Goal: Task Accomplishment & Management: Use online tool/utility

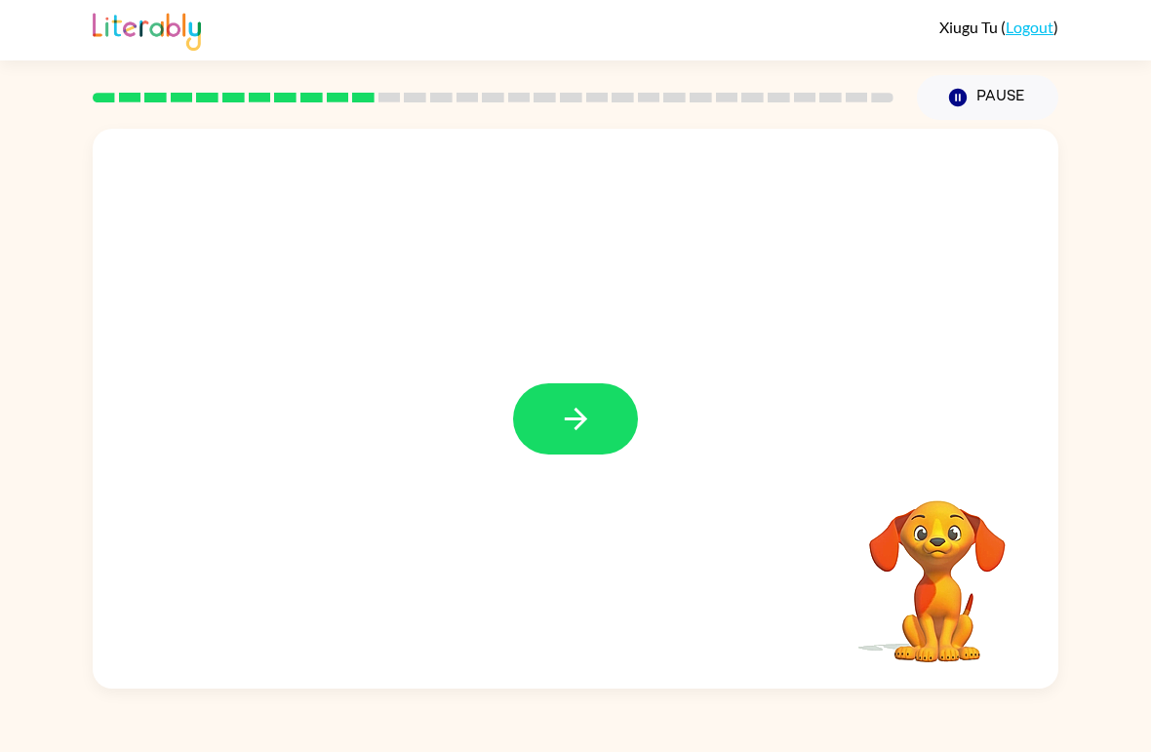
click at [520, 452] on div at bounding box center [575, 418] width 125 height 71
click at [571, 420] on icon "button" at bounding box center [575, 419] width 22 height 22
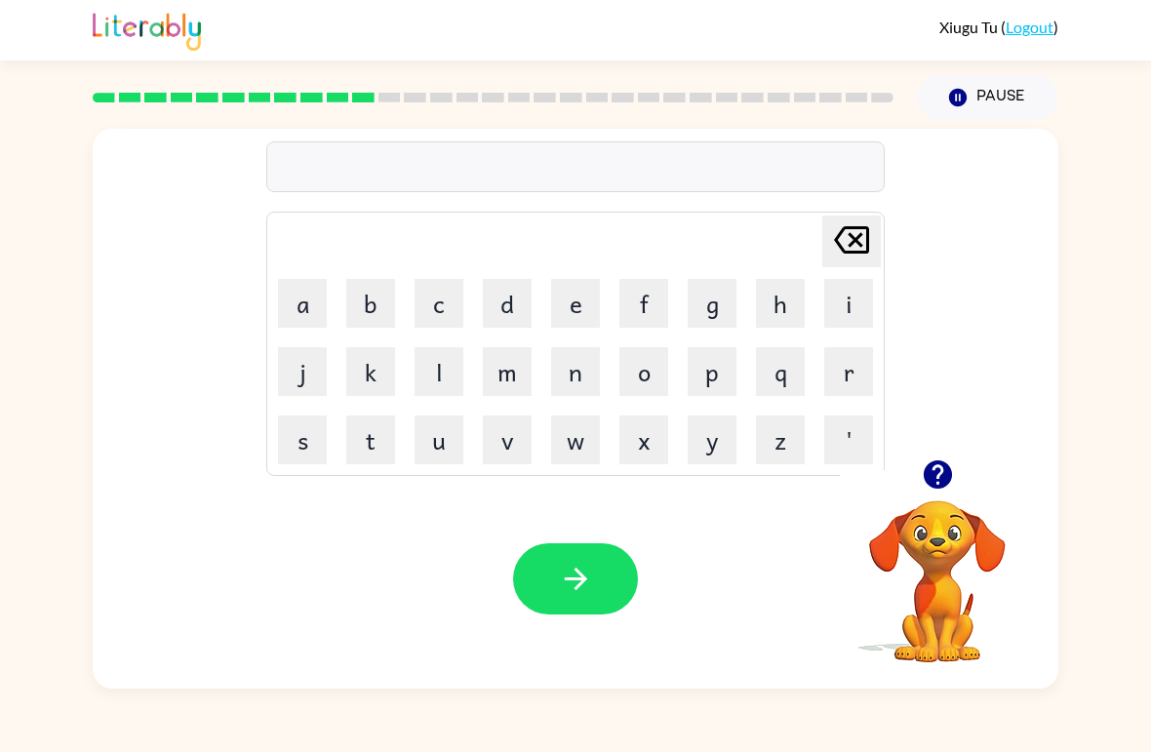
click at [515, 430] on button "v" at bounding box center [507, 439] width 49 height 49
click at [935, 492] on button "button" at bounding box center [938, 475] width 50 height 50
click at [635, 379] on button "o" at bounding box center [643, 371] width 49 height 49
click at [371, 452] on button "t" at bounding box center [370, 439] width 49 height 49
click at [587, 587] on icon "button" at bounding box center [576, 579] width 34 height 34
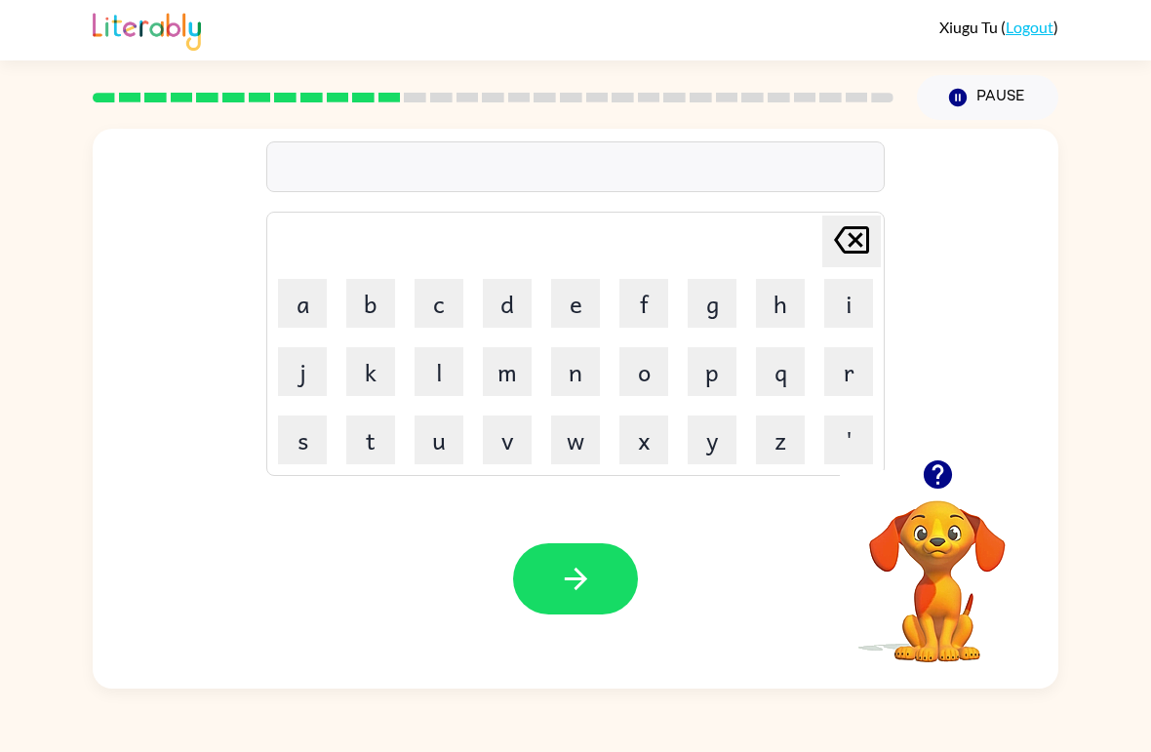
click at [372, 303] on button "b" at bounding box center [370, 303] width 49 height 49
click at [311, 326] on button "a" at bounding box center [302, 303] width 49 height 49
click at [491, 317] on button "d" at bounding box center [507, 303] width 49 height 49
click at [850, 232] on icon "[PERSON_NAME] last character input" at bounding box center [851, 239] width 47 height 47
click at [858, 249] on icon "[PERSON_NAME] last character input" at bounding box center [851, 239] width 47 height 47
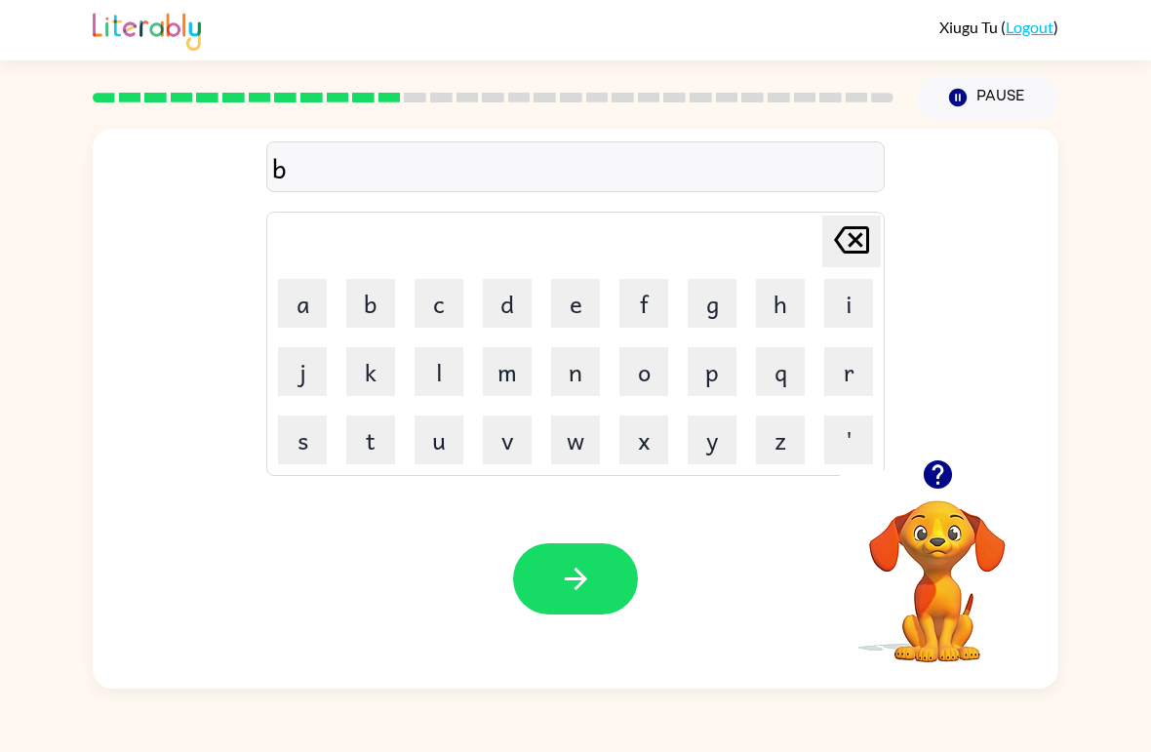
click at [570, 306] on button "e" at bounding box center [575, 303] width 49 height 49
click at [521, 308] on button "d" at bounding box center [507, 303] width 49 height 49
click at [564, 582] on icon "button" at bounding box center [576, 579] width 34 height 34
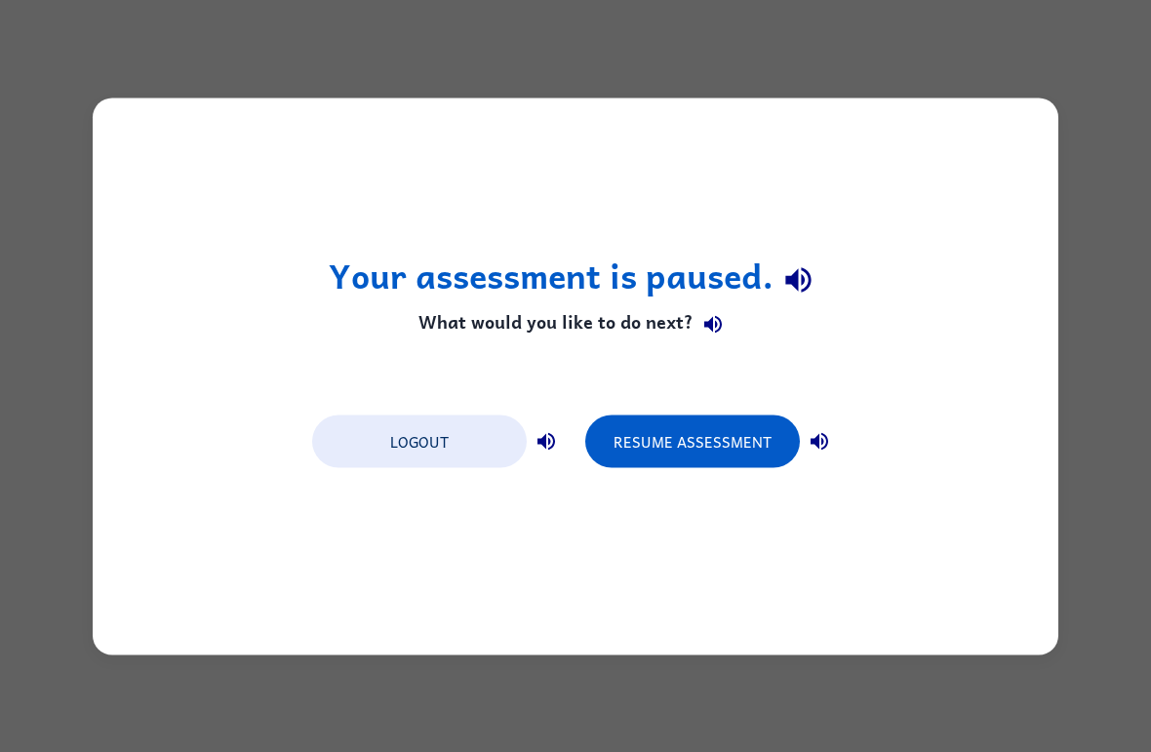
click at [693, 441] on button "Resume Assessment" at bounding box center [692, 440] width 215 height 53
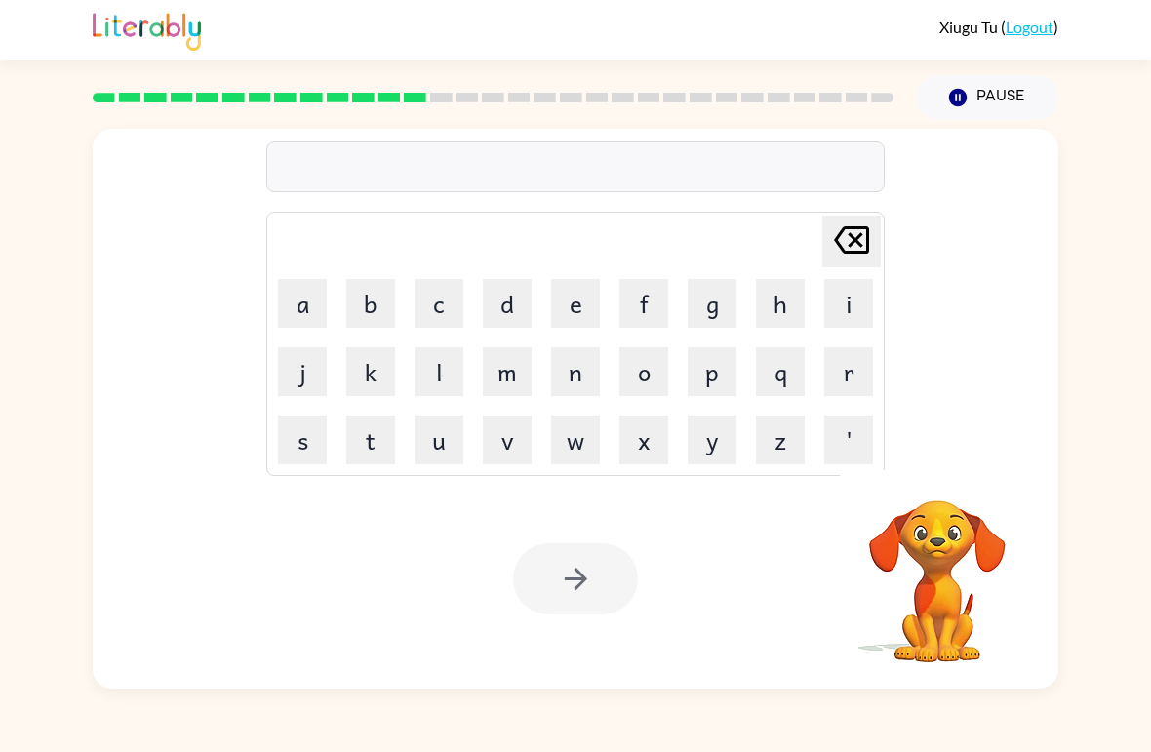
click at [1138, 504] on div "[PERSON_NAME] last character input a b c d e f g h i j k l m n o p q r s t u v …" at bounding box center [575, 404] width 1151 height 569
click at [648, 307] on button "f" at bounding box center [643, 303] width 49 height 49
click at [828, 307] on button "i" at bounding box center [848, 303] width 49 height 49
click at [393, 434] on button "t" at bounding box center [370, 439] width 49 height 49
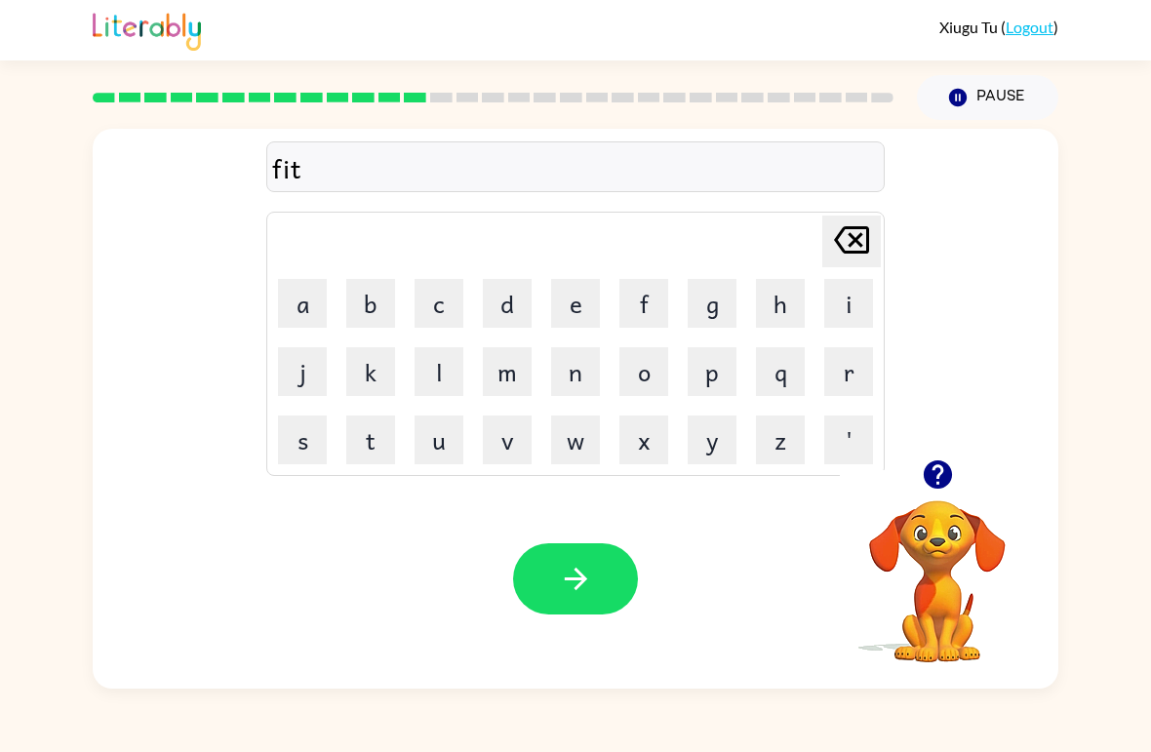
click at [581, 379] on button "n" at bounding box center [575, 371] width 49 height 49
click at [586, 306] on button "e" at bounding box center [575, 303] width 49 height 49
click at [303, 449] on button "s" at bounding box center [302, 439] width 49 height 49
click at [603, 564] on button "button" at bounding box center [575, 578] width 125 height 71
click at [487, 297] on button "d" at bounding box center [507, 303] width 49 height 49
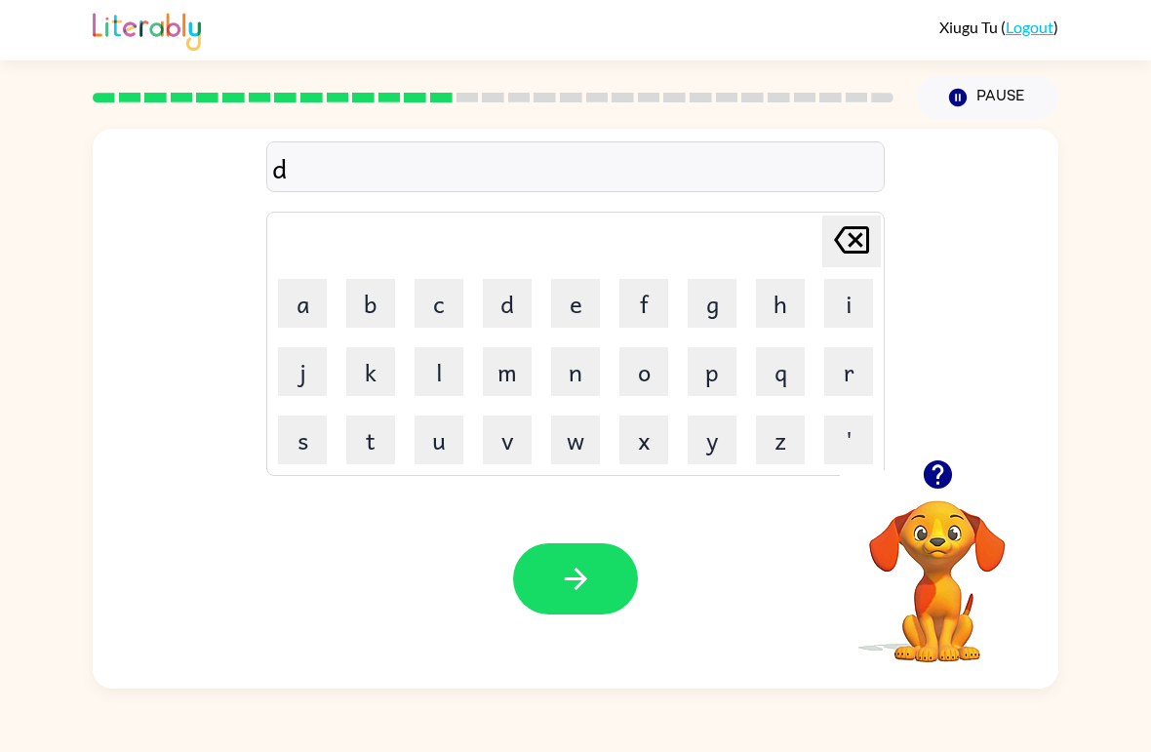
click at [870, 287] on button "i" at bounding box center [848, 303] width 49 height 49
click at [837, 248] on icon "[PERSON_NAME] last character input" at bounding box center [851, 239] width 47 height 47
click at [450, 384] on button "l" at bounding box center [438, 371] width 49 height 49
click at [559, 585] on icon "button" at bounding box center [576, 579] width 34 height 34
click at [374, 438] on button "t" at bounding box center [370, 439] width 49 height 49
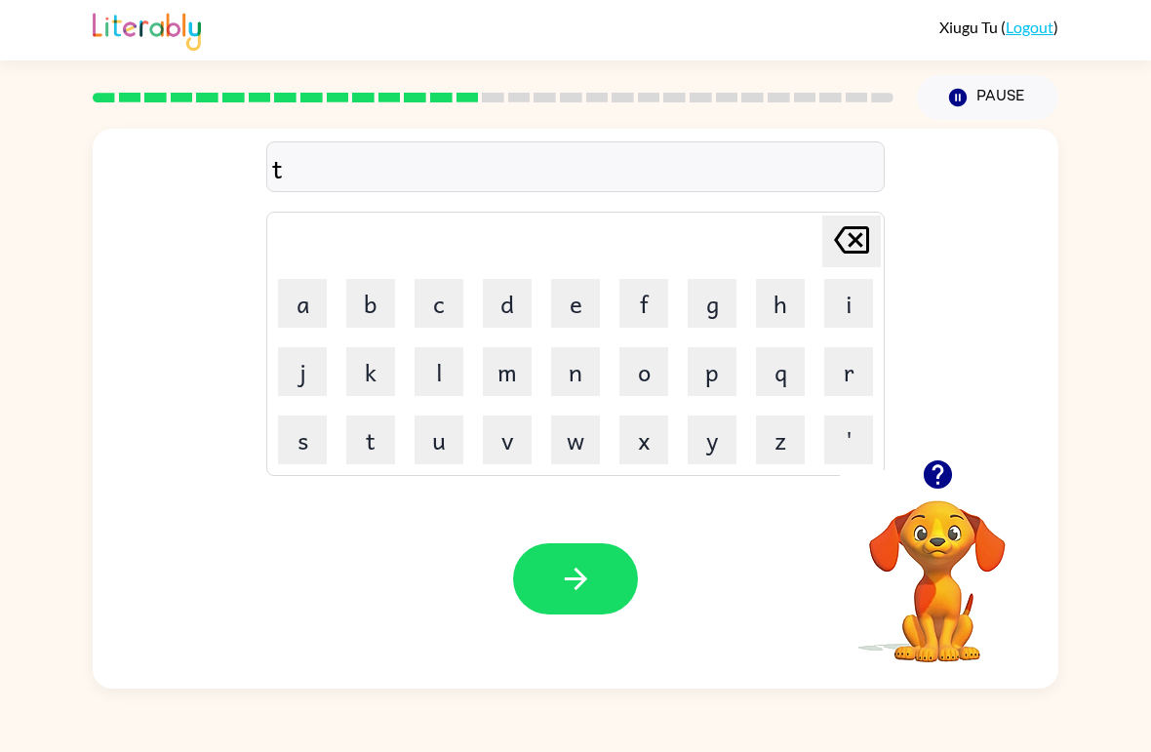
click at [579, 295] on button "e" at bounding box center [575, 303] width 49 height 49
click at [491, 383] on button "m" at bounding box center [507, 371] width 49 height 49
click at [866, 236] on icon at bounding box center [851, 239] width 35 height 27
click at [868, 258] on icon "[PERSON_NAME] last character input" at bounding box center [851, 239] width 47 height 47
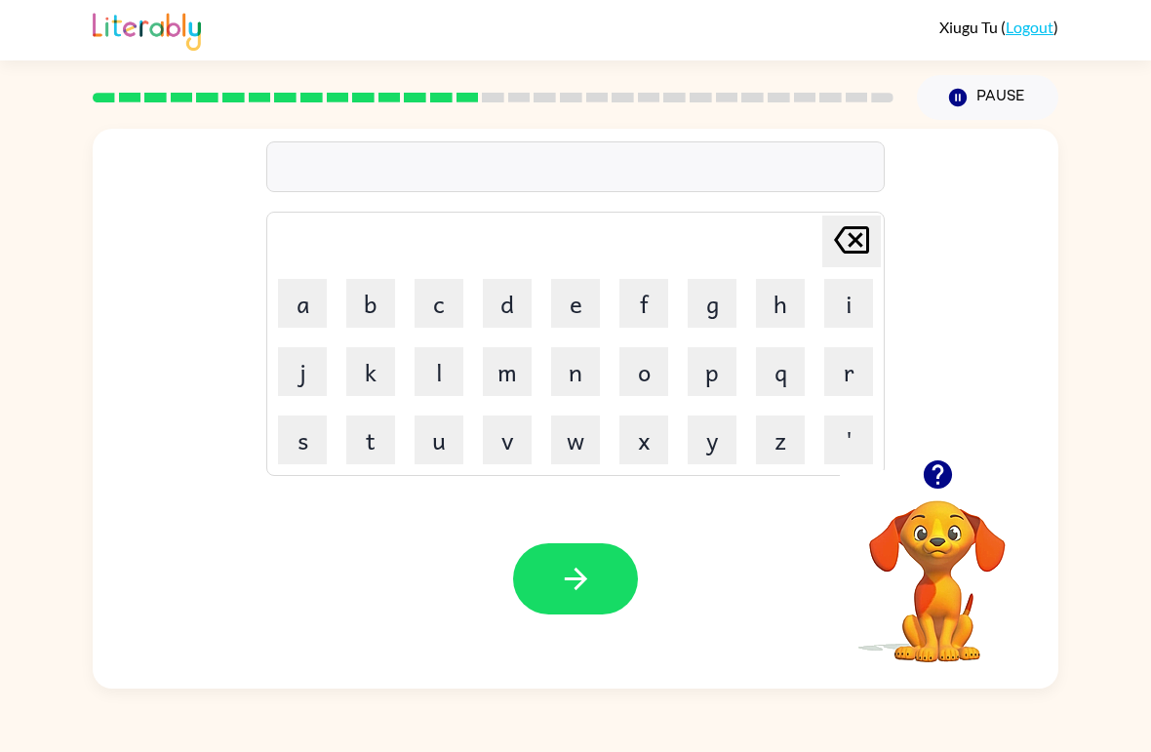
click at [376, 442] on button "t" at bounding box center [370, 439] width 49 height 49
click at [309, 300] on button "a" at bounding box center [302, 303] width 49 height 49
click at [515, 360] on button "m" at bounding box center [507, 371] width 49 height 49
click at [576, 292] on button "e" at bounding box center [575, 303] width 49 height 49
click at [858, 226] on icon "[PERSON_NAME] last character input" at bounding box center [851, 239] width 47 height 47
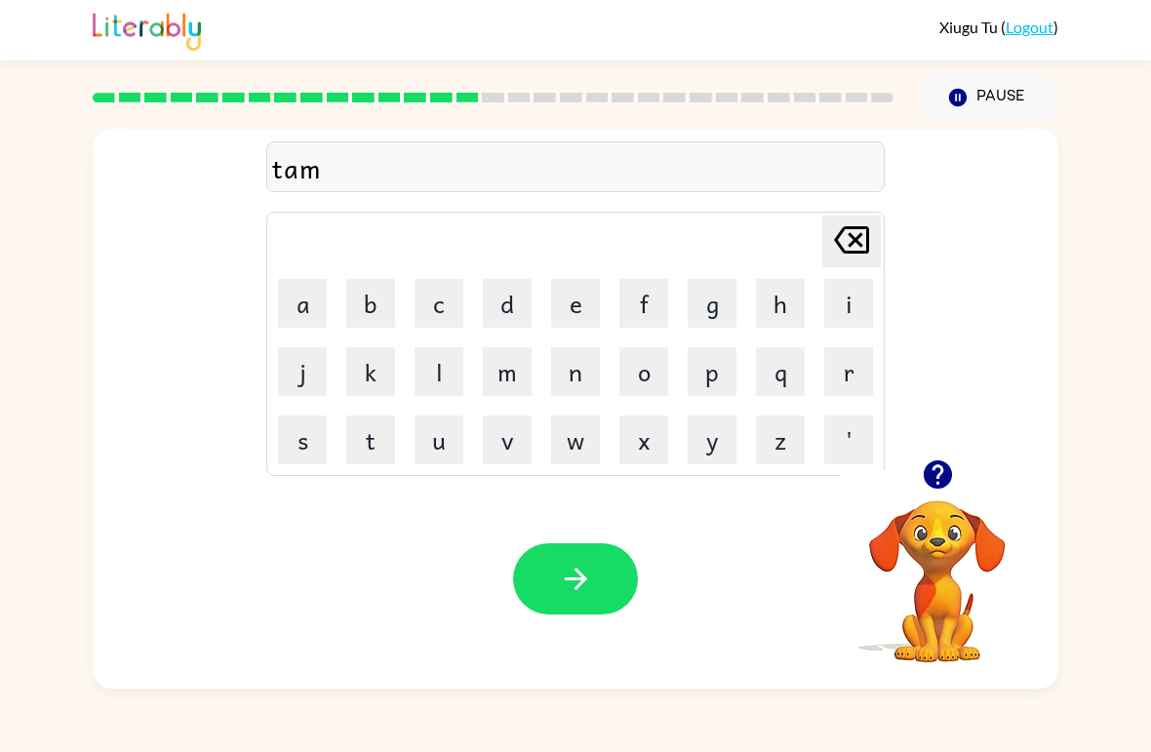
click at [857, 226] on icon "[PERSON_NAME] last character input" at bounding box center [851, 239] width 47 height 47
click at [880, 247] on button "[PERSON_NAME] last character input" at bounding box center [851, 242] width 59 height 52
click at [599, 302] on button "e" at bounding box center [575, 303] width 49 height 49
click at [515, 382] on button "m" at bounding box center [507, 371] width 49 height 49
click at [300, 317] on button "a" at bounding box center [302, 303] width 49 height 49
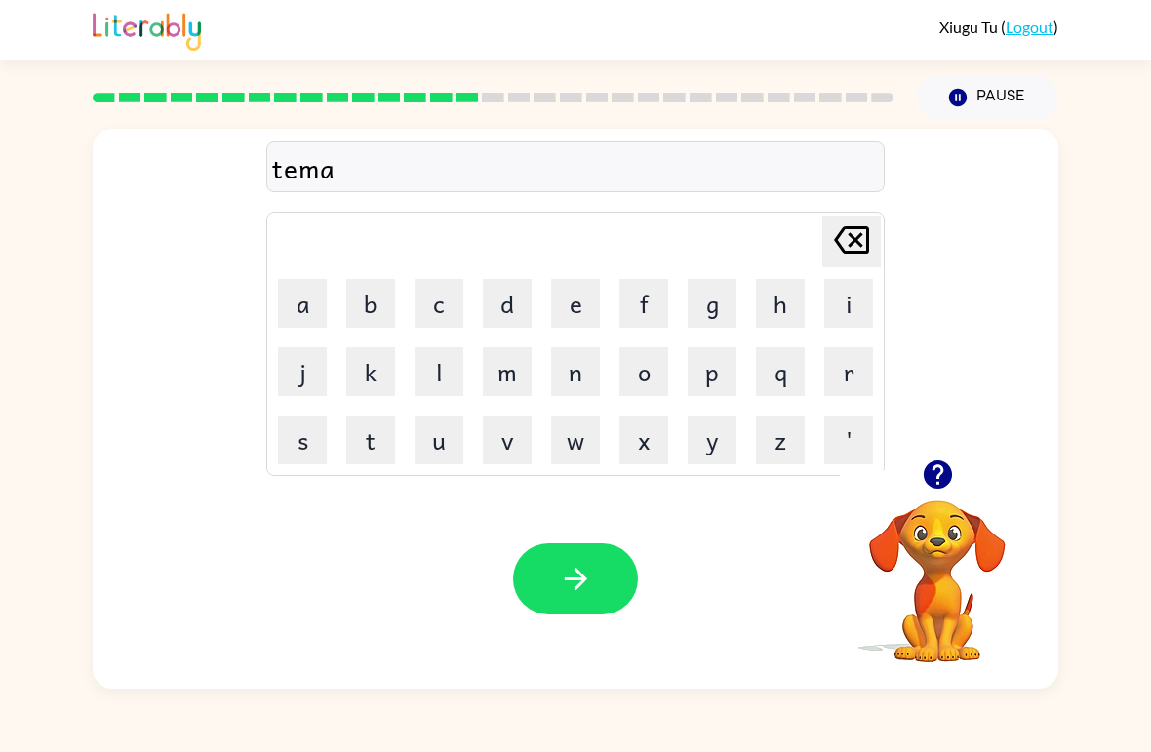
click at [588, 571] on icon "button" at bounding box center [576, 579] width 34 height 34
click at [314, 446] on button "s" at bounding box center [302, 439] width 49 height 49
click at [316, 310] on button "a" at bounding box center [302, 303] width 49 height 49
click at [391, 438] on button "t" at bounding box center [370, 439] width 49 height 49
click at [553, 567] on button "button" at bounding box center [575, 578] width 125 height 71
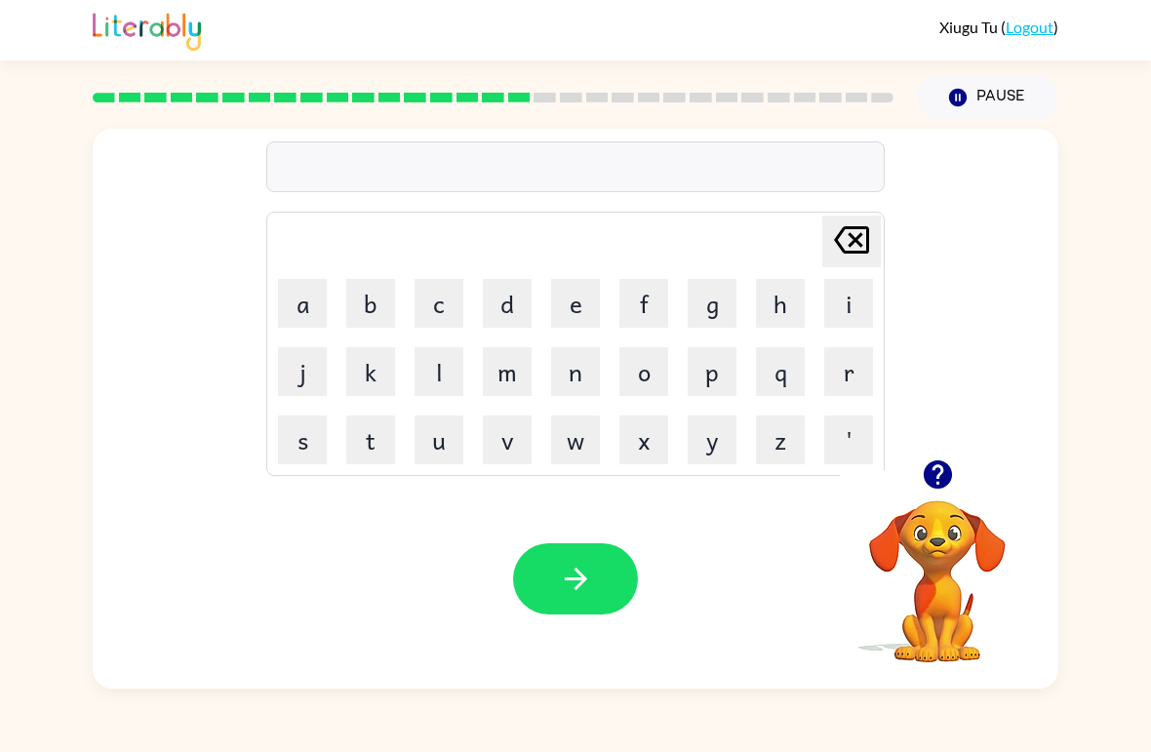
click at [983, 441] on div "[PERSON_NAME] last character input a b c d e f g h i j k l m n o p q r s t u v …" at bounding box center [575, 294] width 965 height 331
click at [936, 491] on icon "button" at bounding box center [938, 474] width 34 height 34
click at [913, 482] on video "Your browser must support playing .mp4 files to use Literably. Please try using…" at bounding box center [937, 567] width 195 height 195
click at [947, 477] on icon "button" at bounding box center [937, 474] width 28 height 28
click at [958, 487] on button "button" at bounding box center [938, 475] width 50 height 50
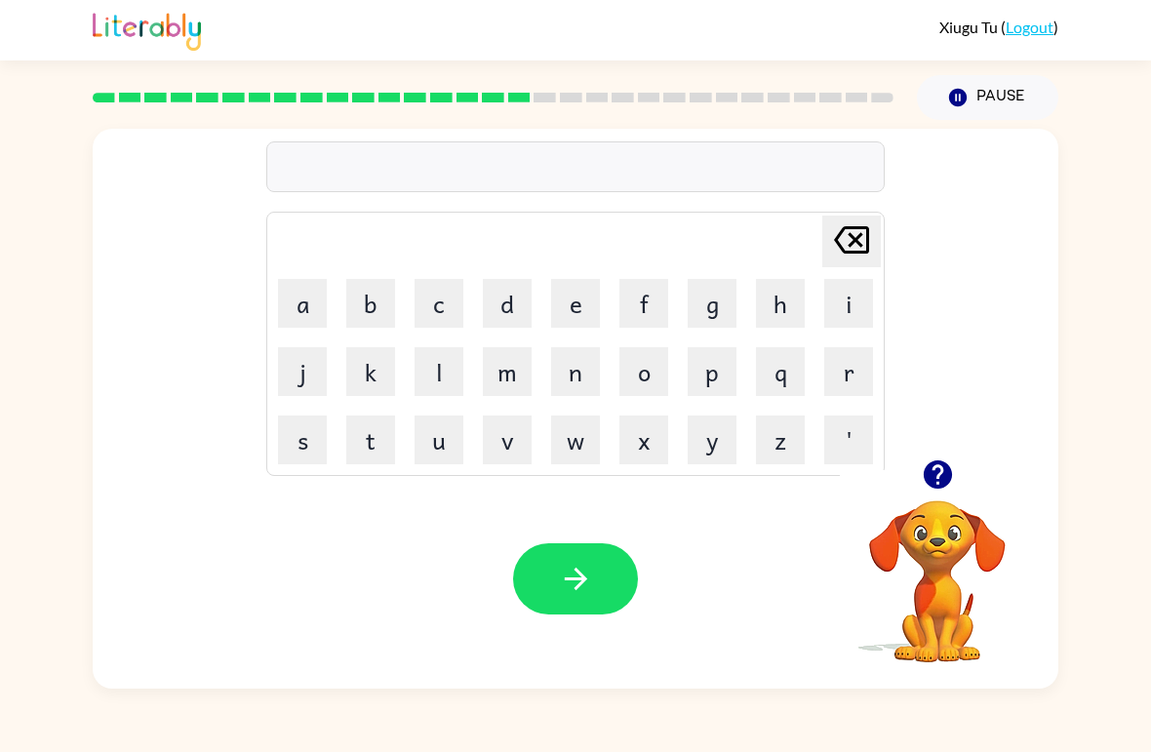
click at [17, 576] on div "[PERSON_NAME] last character input a b c d e f g h i j k l m n o p q r s t u v …" at bounding box center [575, 404] width 1151 height 569
click at [941, 474] on icon "button" at bounding box center [938, 474] width 34 height 34
click at [940, 479] on icon "button" at bounding box center [937, 474] width 28 height 28
click at [903, 457] on div at bounding box center [937, 475] width 195 height 50
click at [902, 456] on div at bounding box center [937, 475] width 195 height 50
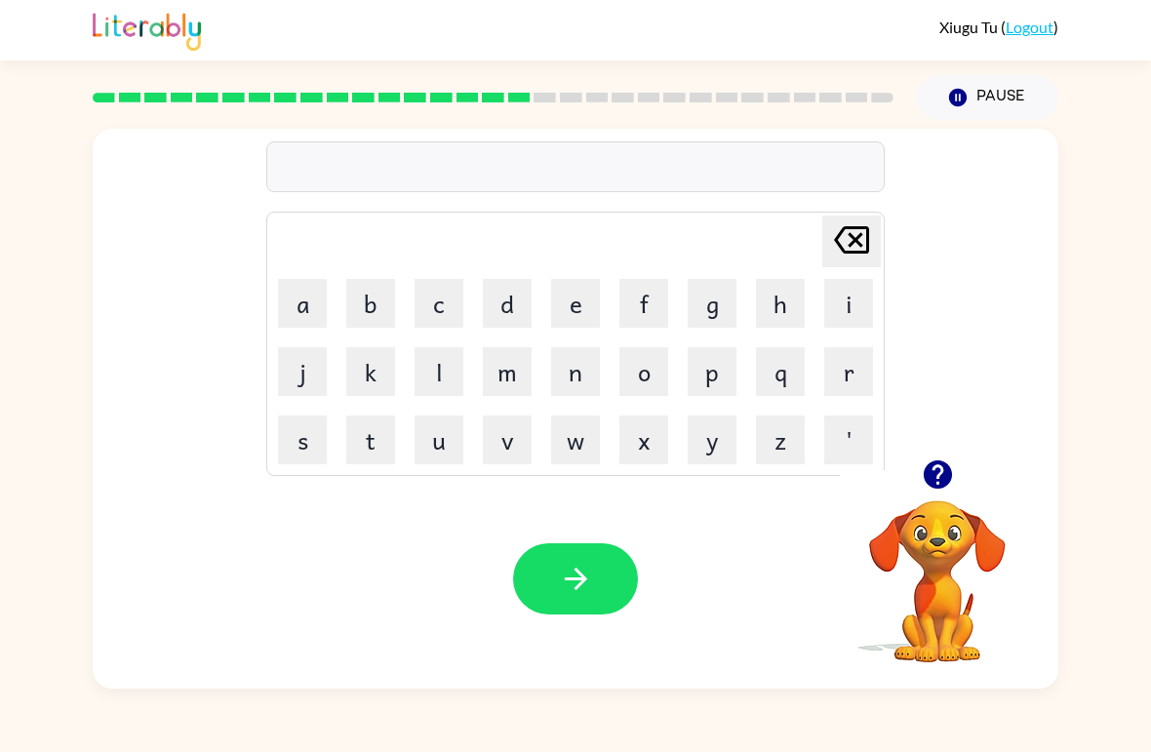
click at [924, 486] on icon "button" at bounding box center [938, 474] width 34 height 34
click at [934, 497] on button "button" at bounding box center [938, 475] width 50 height 50
click at [383, 297] on button "b" at bounding box center [370, 303] width 49 height 49
click at [849, 415] on button "'" at bounding box center [848, 439] width 49 height 49
click at [857, 315] on button "i" at bounding box center [848, 303] width 49 height 49
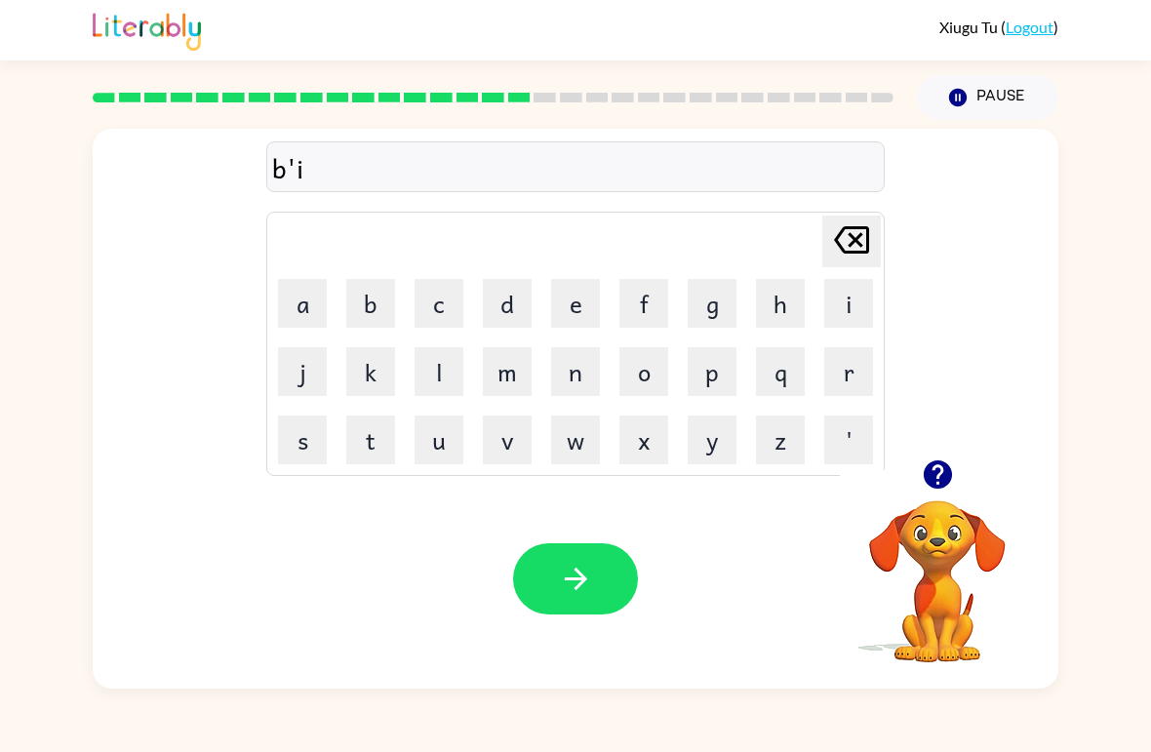
click at [815, 207] on div "b'i [PERSON_NAME] last character input a b c d e f g h i j k l m n o p q r s t …" at bounding box center [575, 294] width 618 height 364
click at [859, 258] on icon "[PERSON_NAME] last character input" at bounding box center [851, 239] width 47 height 47
click at [846, 279] on button "i" at bounding box center [848, 303] width 49 height 49
click at [858, 247] on icon "[PERSON_NAME] last character input" at bounding box center [851, 239] width 47 height 47
click at [868, 249] on icon at bounding box center [851, 239] width 35 height 27
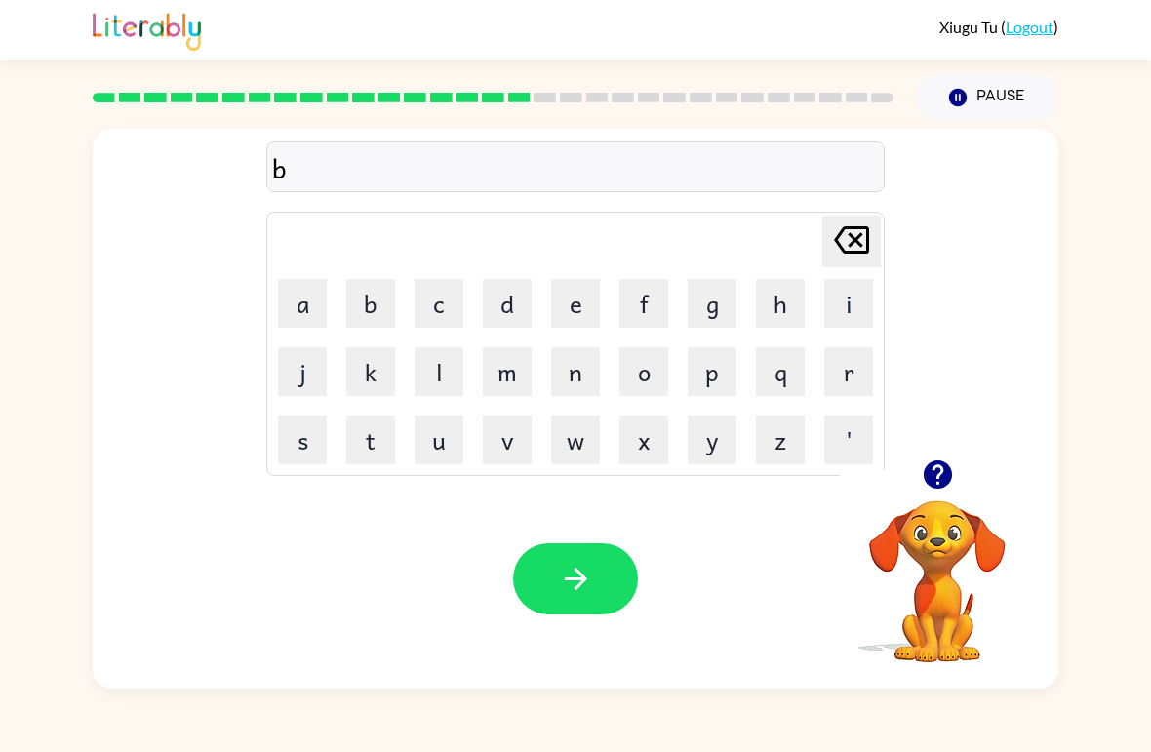
click at [953, 462] on icon "button" at bounding box center [938, 474] width 34 height 34
click at [943, 478] on icon "button" at bounding box center [937, 474] width 28 height 28
click at [845, 374] on button "r" at bounding box center [848, 371] width 49 height 49
click at [524, 373] on button "m" at bounding box center [507, 371] width 49 height 49
click at [841, 283] on button "i" at bounding box center [848, 303] width 49 height 49
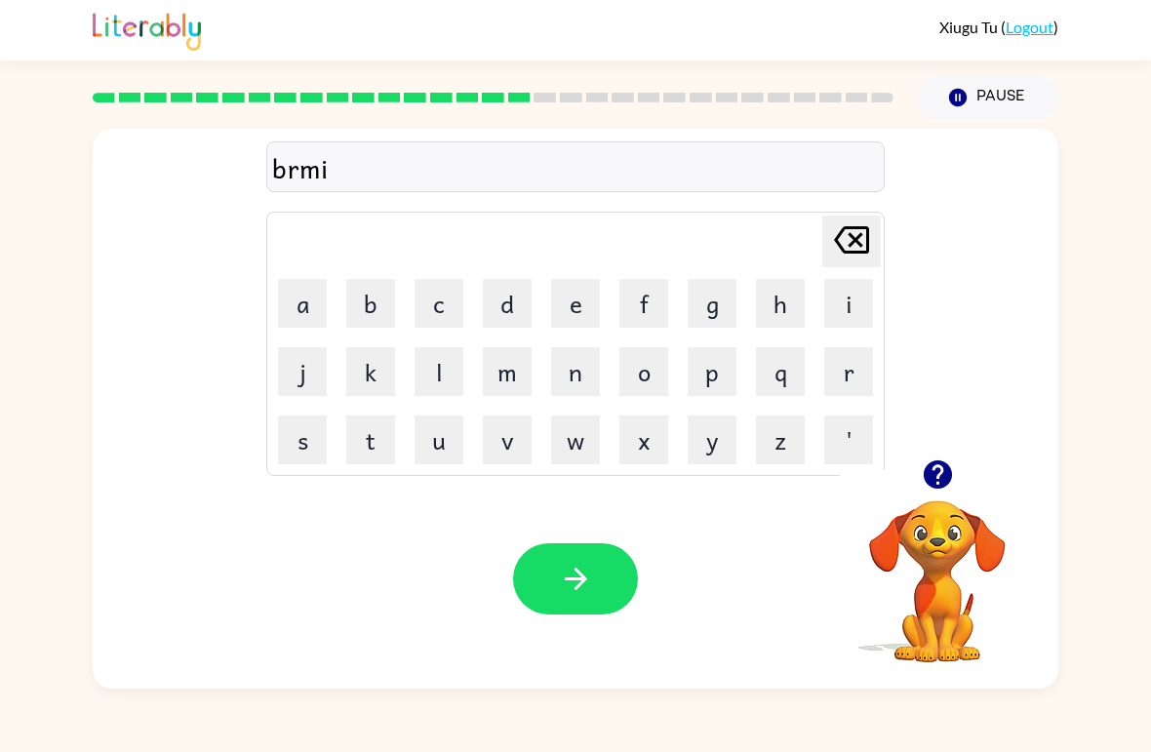
click at [573, 359] on button "n" at bounding box center [575, 371] width 49 height 49
click at [717, 310] on button "g" at bounding box center [712, 303] width 49 height 49
click at [583, 574] on icon "button" at bounding box center [576, 579] width 34 height 34
click at [713, 376] on button "p" at bounding box center [712, 371] width 49 height 49
click at [450, 370] on button "l" at bounding box center [438, 371] width 49 height 49
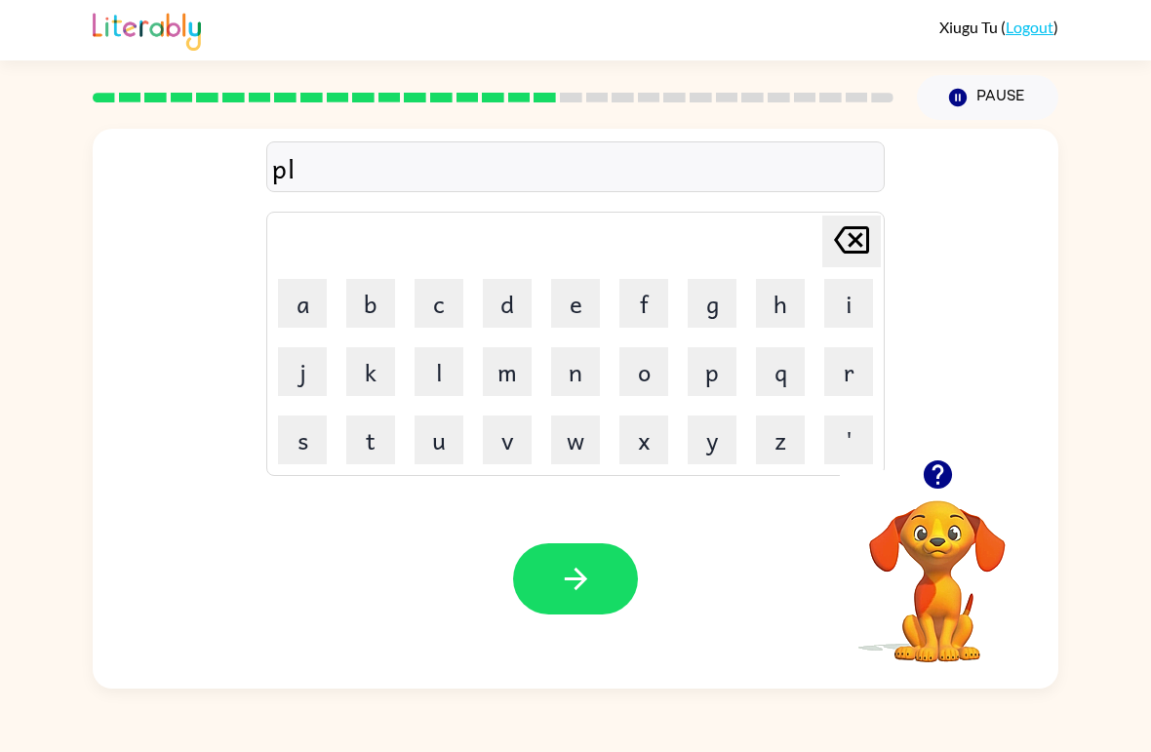
click at [313, 435] on button "s" at bounding box center [302, 439] width 49 height 49
click at [511, 296] on button "d" at bounding box center [507, 303] width 49 height 49
click at [594, 287] on button "e" at bounding box center [575, 303] width 49 height 49
click at [381, 388] on button "k" at bounding box center [370, 371] width 49 height 49
click at [553, 612] on button "button" at bounding box center [575, 578] width 125 height 71
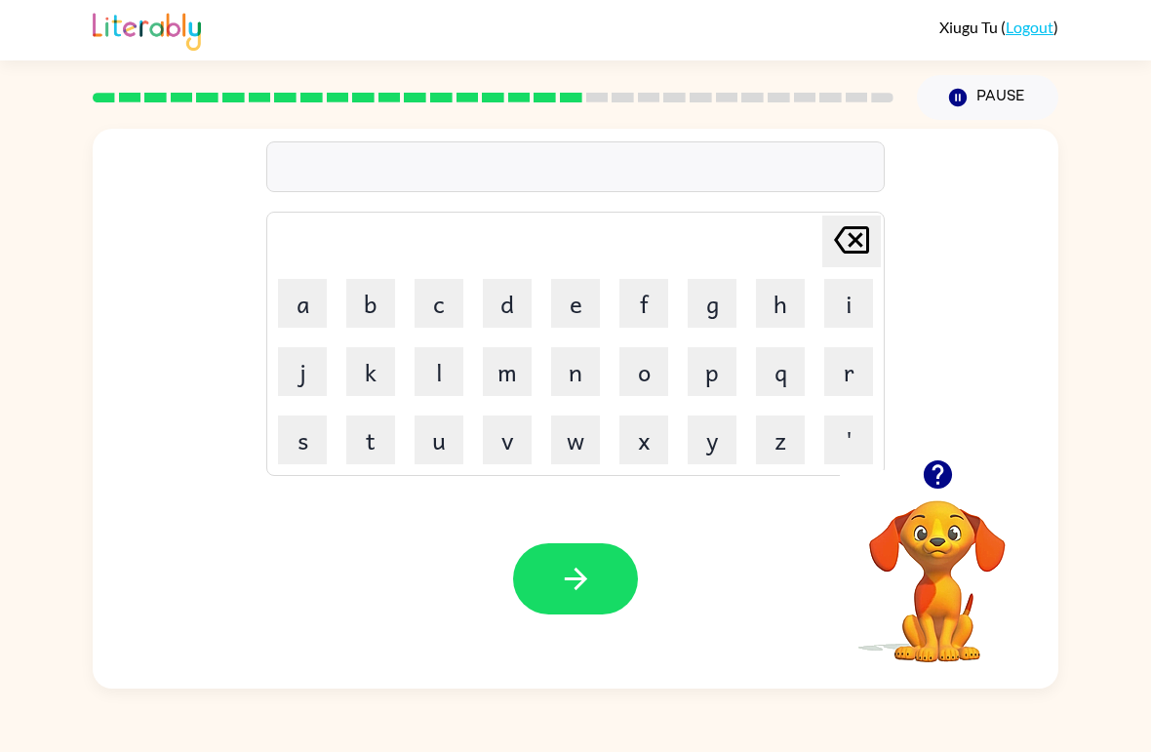
click at [600, 520] on div "Your browser must support playing .mp4 files to use Literably. Please try using…" at bounding box center [575, 578] width 965 height 219
click at [592, 588] on icon "button" at bounding box center [576, 579] width 34 height 34
click at [614, 575] on button "button" at bounding box center [575, 578] width 125 height 71
click at [316, 304] on button "a" at bounding box center [302, 303] width 49 height 49
click at [896, 237] on div "a [PERSON_NAME] last character input a b c d e f g h i j k l m n o p q r s t u …" at bounding box center [575, 294] width 965 height 331
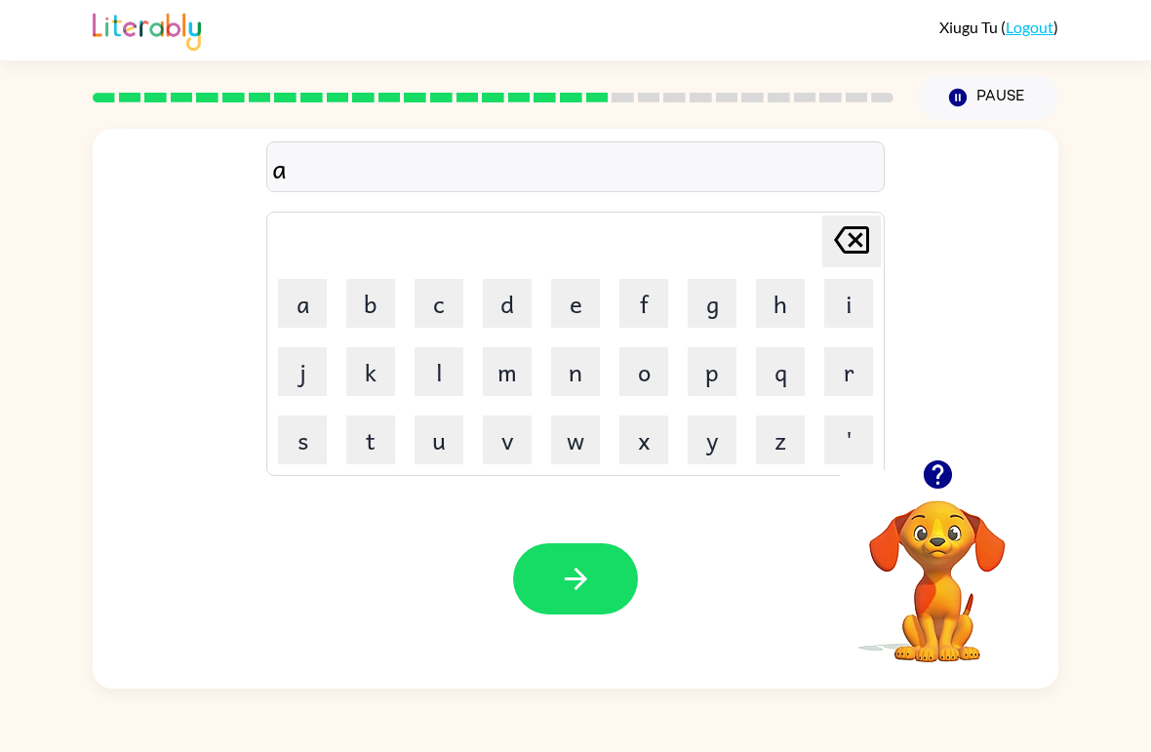
click at [506, 299] on button "d" at bounding box center [507, 303] width 49 height 49
click at [872, 214] on div "[PERSON_NAME] last character input a b c d e f g h i j k l m n o p q r s t u v …" at bounding box center [575, 344] width 618 height 264
click at [854, 266] on div "[PERSON_NAME] last character input" at bounding box center [851, 241] width 47 height 50
click at [860, 272] on td "i" at bounding box center [848, 303] width 66 height 66
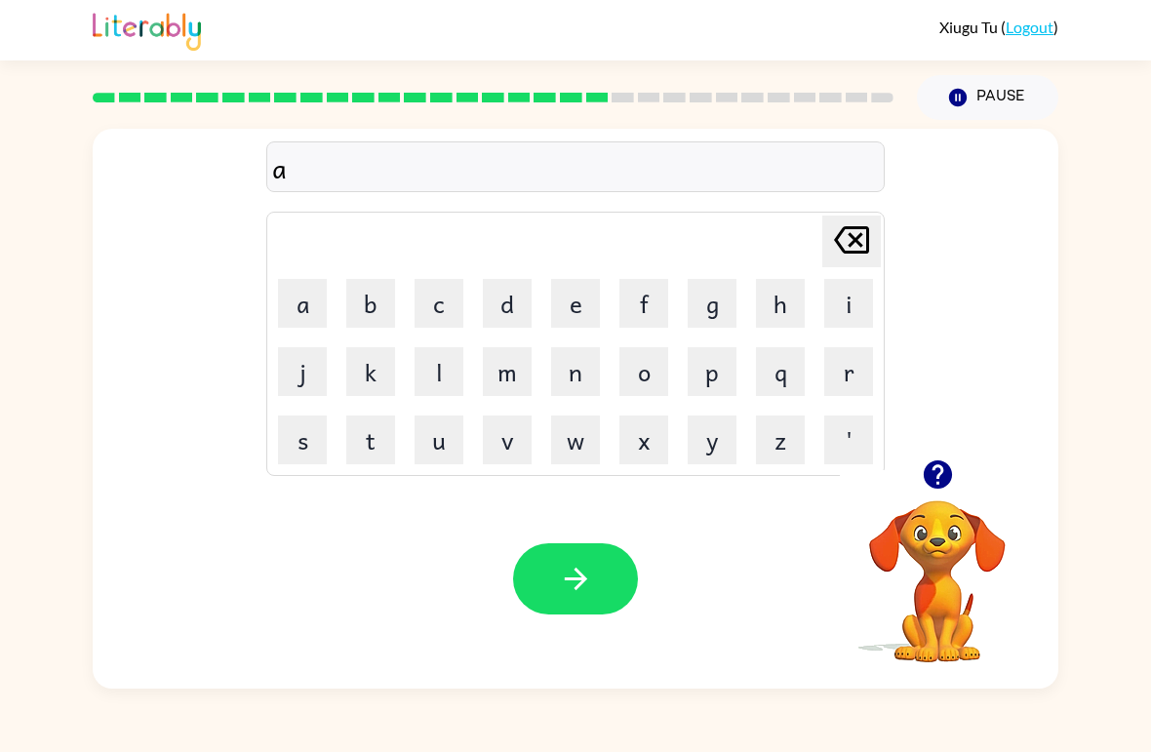
click at [865, 253] on icon at bounding box center [851, 239] width 35 height 27
click at [865, 252] on icon at bounding box center [851, 239] width 35 height 27
click at [525, 319] on button "d" at bounding box center [507, 303] width 49 height 49
click at [313, 300] on button "a" at bounding box center [302, 303] width 49 height 49
click at [315, 431] on button "s" at bounding box center [302, 439] width 49 height 49
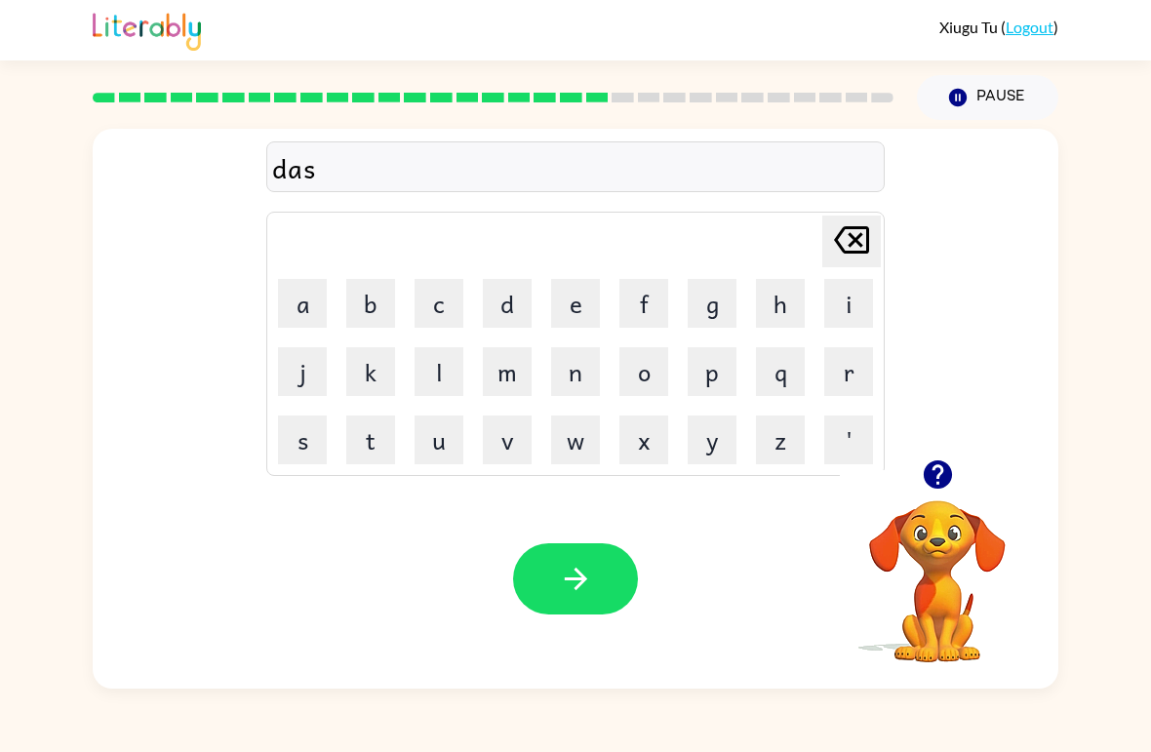
click at [505, 307] on button "d" at bounding box center [507, 303] width 49 height 49
click at [583, 301] on button "e" at bounding box center [575, 303] width 49 height 49
click at [372, 386] on button "k" at bounding box center [370, 371] width 49 height 49
click at [565, 592] on icon "button" at bounding box center [576, 579] width 34 height 34
click at [580, 606] on button "button" at bounding box center [575, 578] width 125 height 71
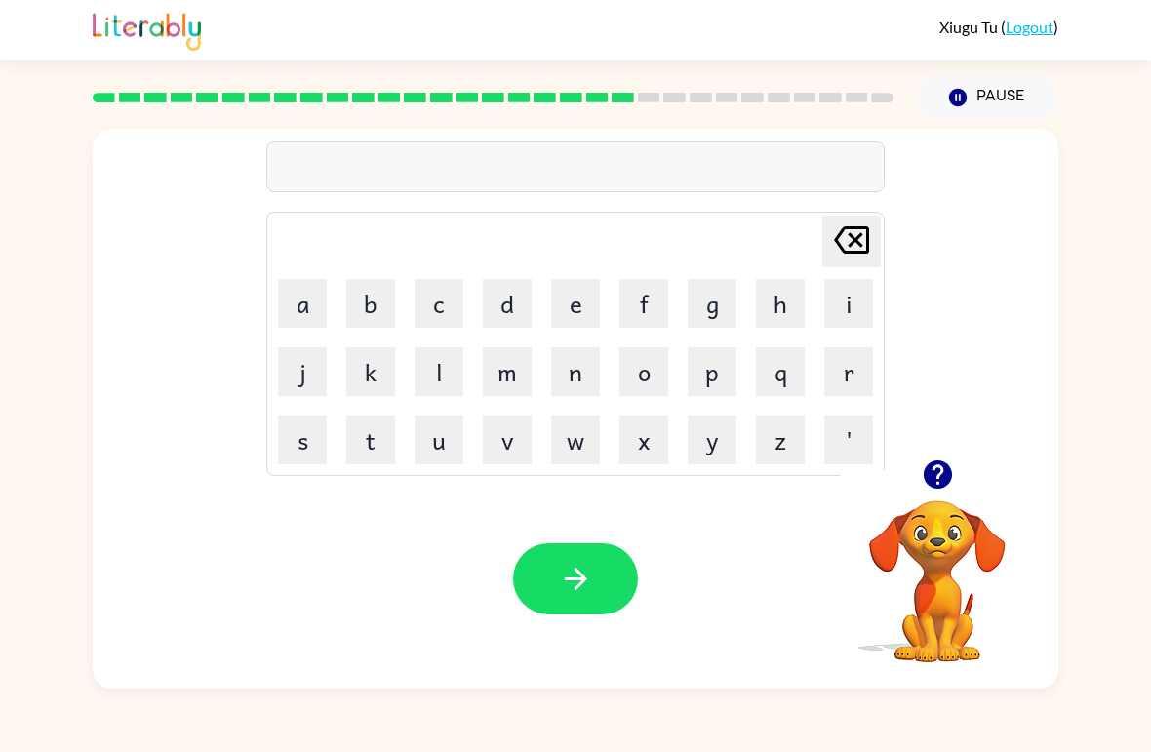
click at [921, 458] on icon "button" at bounding box center [938, 474] width 34 height 34
click at [918, 472] on button "button" at bounding box center [938, 475] width 50 height 50
click at [908, 511] on video "Your browser must support playing .mp4 files to use Literably. Please try using…" at bounding box center [937, 567] width 195 height 195
click at [915, 467] on button "button" at bounding box center [938, 475] width 50 height 50
click at [945, 465] on div "[PERSON_NAME] last character input a b c d e f g h i j k l m n o p q r s t u v …" at bounding box center [575, 409] width 965 height 560
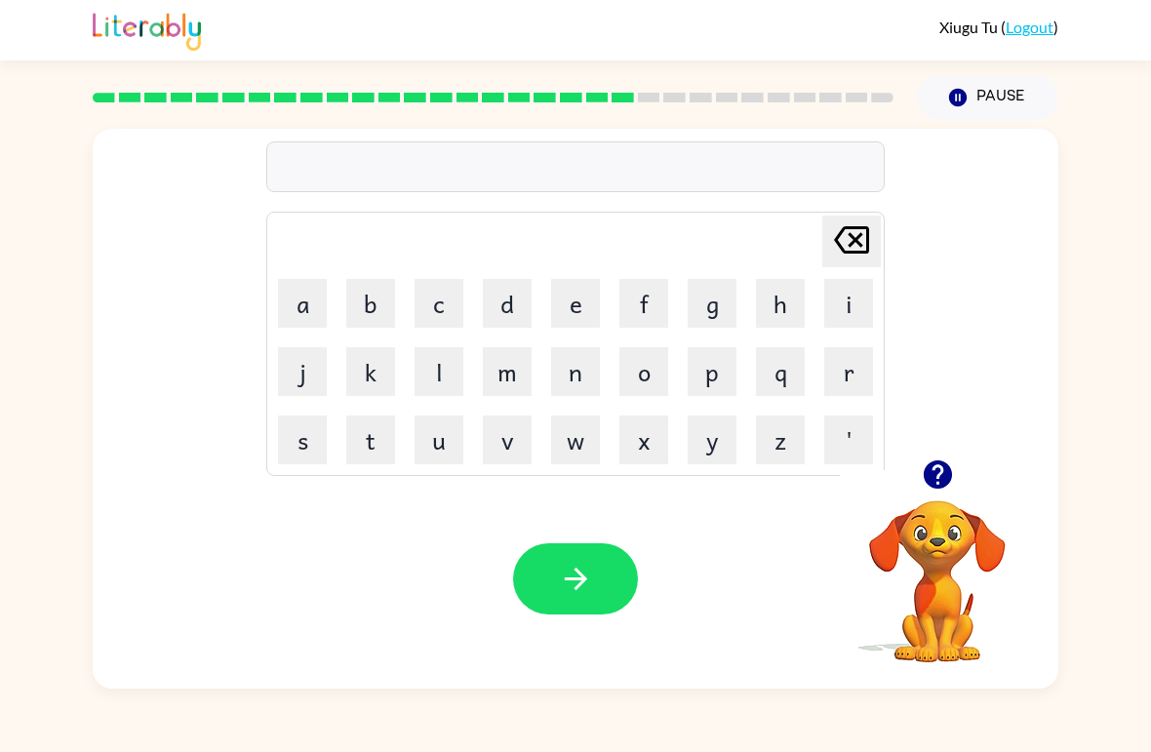
click at [295, 440] on button "s" at bounding box center [302, 439] width 49 height 49
click at [301, 287] on button "a" at bounding box center [302, 303] width 49 height 49
click at [512, 286] on button "d" at bounding box center [507, 303] width 49 height 49
click at [831, 225] on icon "[PERSON_NAME] last character input" at bounding box center [851, 239] width 47 height 47
click at [831, 224] on icon "[PERSON_NAME] last character input" at bounding box center [851, 239] width 47 height 47
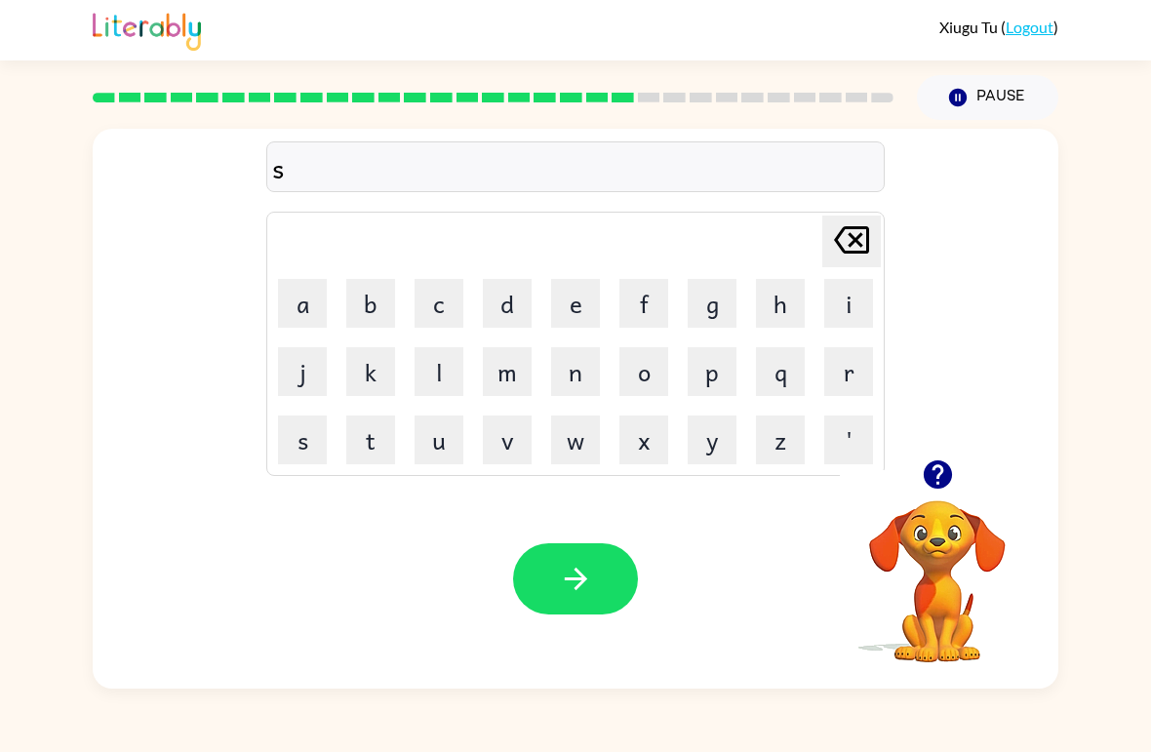
click at [849, 310] on button "i" at bounding box center [848, 303] width 49 height 49
click at [511, 310] on button "d" at bounding box center [507, 303] width 49 height 49
click at [700, 367] on button "p" at bounding box center [712, 371] width 49 height 49
click at [444, 383] on button "l" at bounding box center [438, 371] width 49 height 49
click at [516, 284] on button "d" at bounding box center [507, 303] width 49 height 49
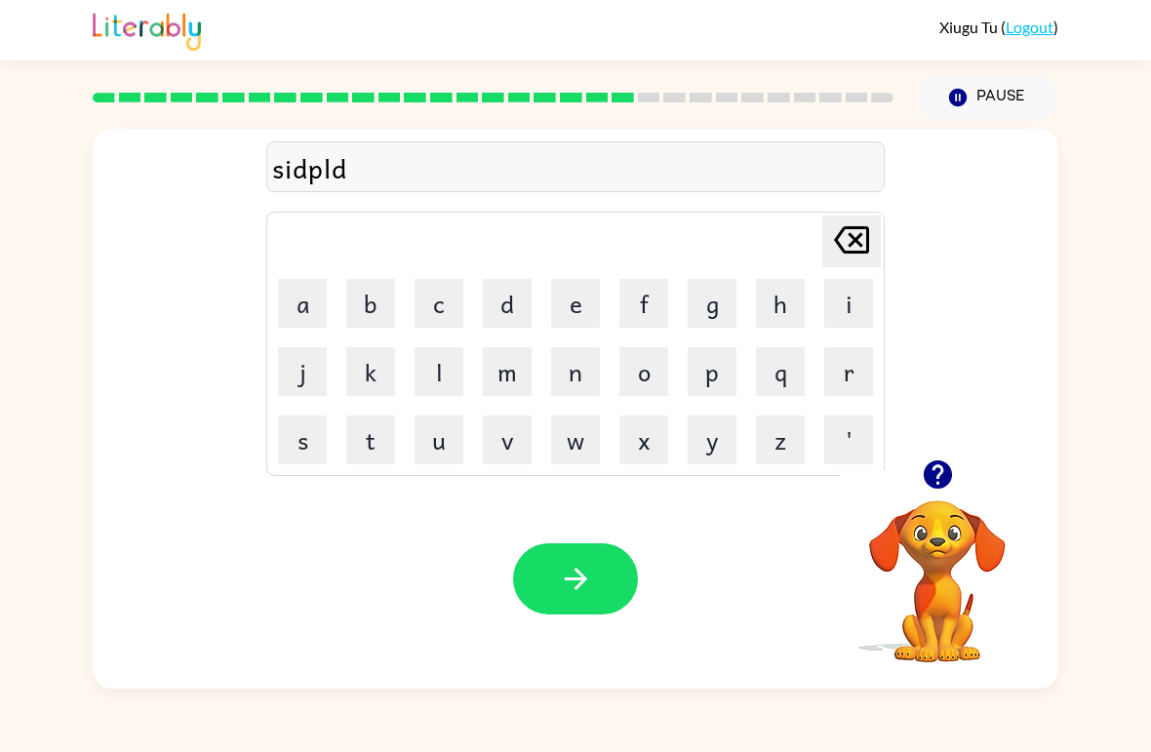
click at [554, 564] on button "button" at bounding box center [575, 578] width 125 height 71
click at [534, 603] on div at bounding box center [575, 578] width 125 height 71
click at [857, 251] on icon "[PERSON_NAME] last character input" at bounding box center [851, 239] width 47 height 47
click at [566, 316] on button "e" at bounding box center [575, 303] width 49 height 49
